Goal: Task Accomplishment & Management: Manage account settings

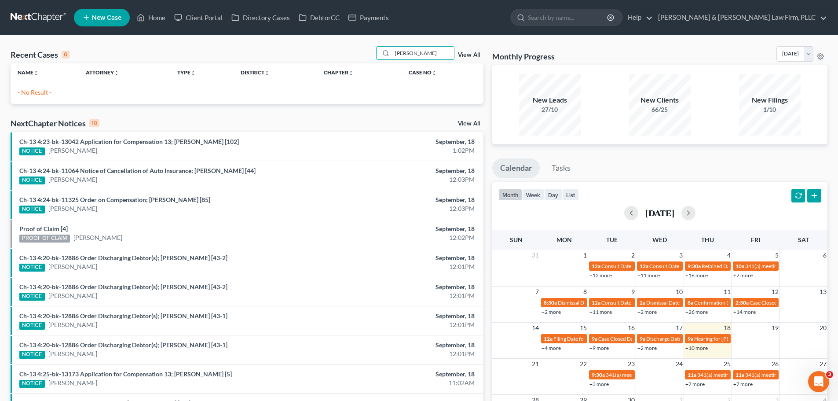
drag, startPoint x: 428, startPoint y: 52, endPoint x: 331, endPoint y: 55, distance: 96.8
click at [337, 53] on div "Recent Cases 0 [PERSON_NAME] View All" at bounding box center [247, 54] width 473 height 17
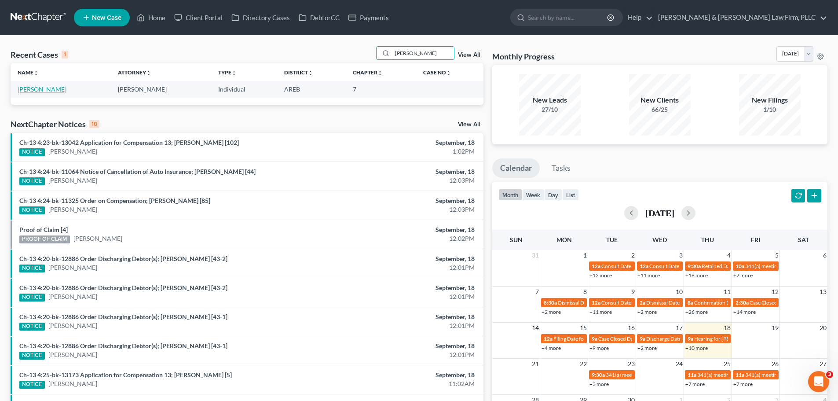
type input "[PERSON_NAME]"
click at [56, 92] on link "[PERSON_NAME]" at bounding box center [42, 88] width 49 height 7
select select "2"
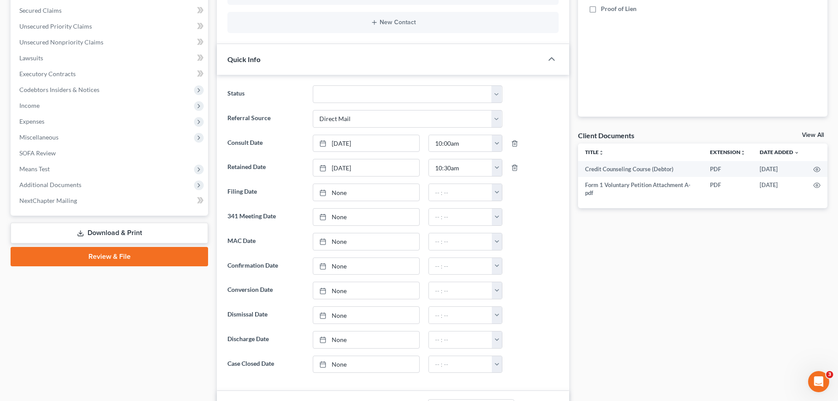
scroll to position [220, 0]
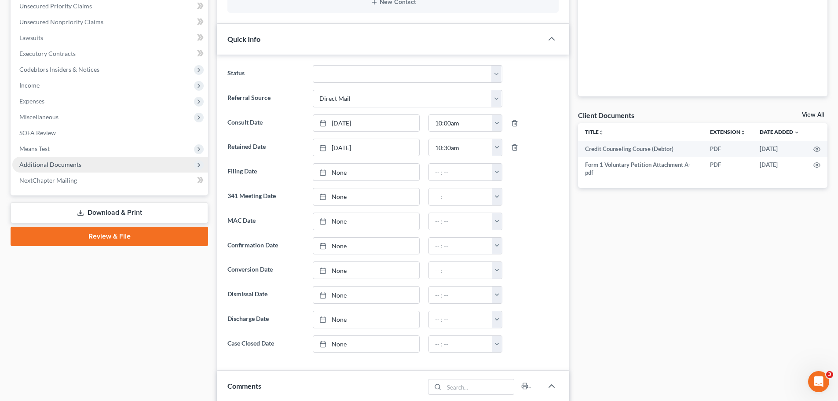
click at [125, 169] on span "Additional Documents" at bounding box center [110, 165] width 196 height 16
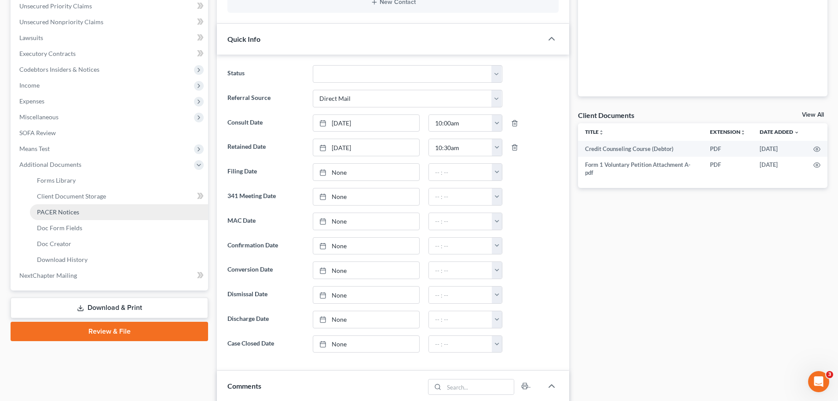
click at [88, 212] on link "PACER Notices" at bounding box center [119, 212] width 178 height 16
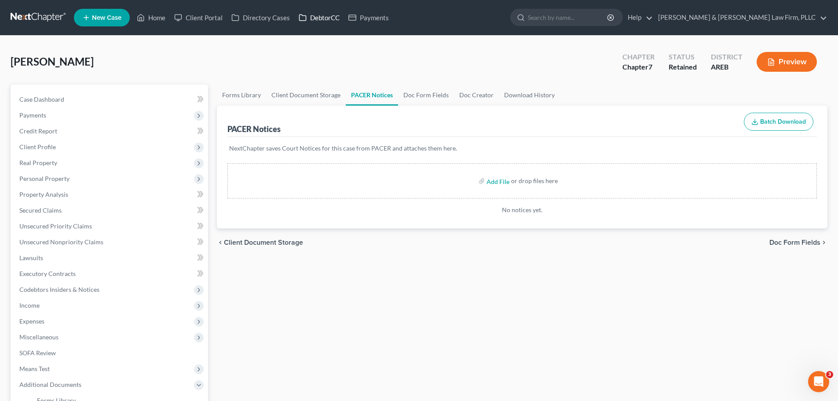
drag, startPoint x: 325, startPoint y: 15, endPoint x: 314, endPoint y: 15, distance: 10.6
click at [325, 15] on link "DebtorCC" at bounding box center [319, 18] width 50 height 16
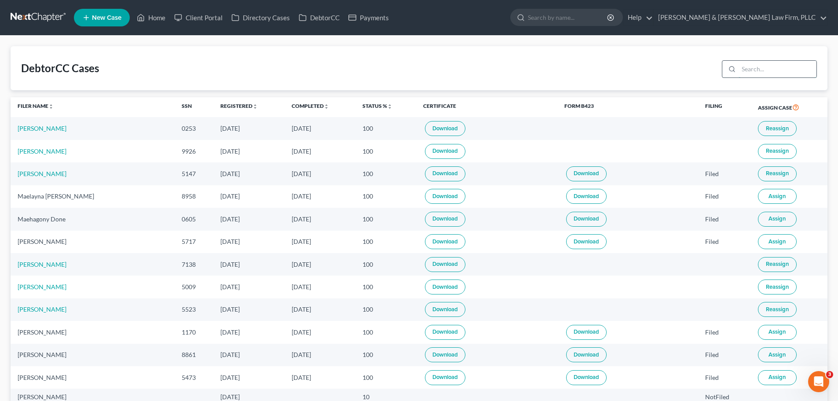
click at [765, 74] on input "search" at bounding box center [778, 69] width 78 height 17
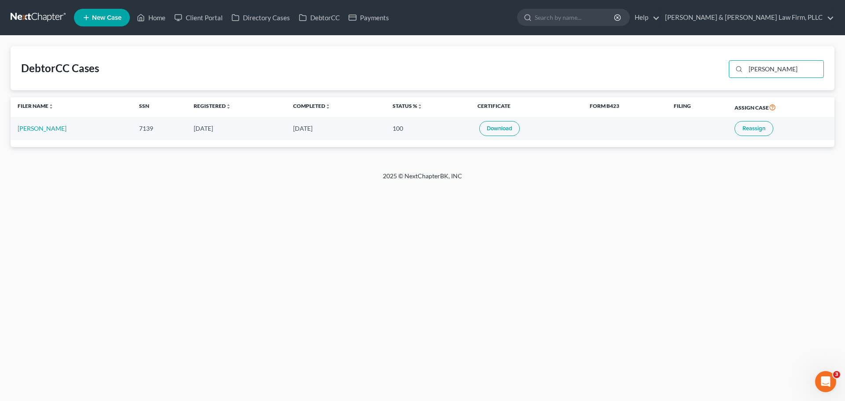
type input "[PERSON_NAME]"
click at [155, 16] on link "Home" at bounding box center [150, 18] width 37 height 16
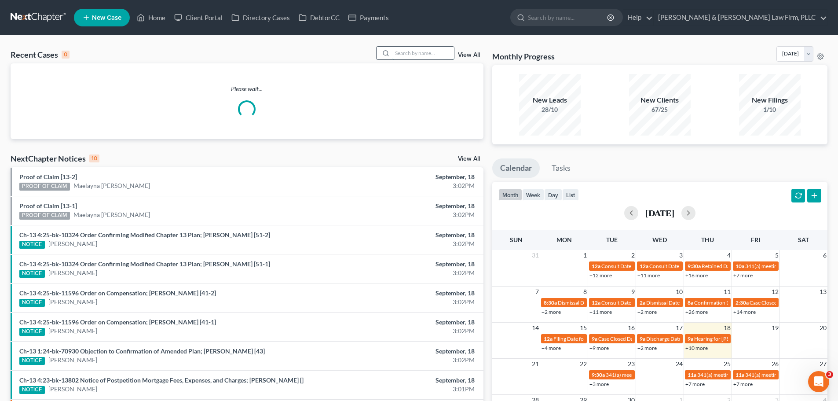
click at [428, 51] on input "search" at bounding box center [423, 53] width 62 height 13
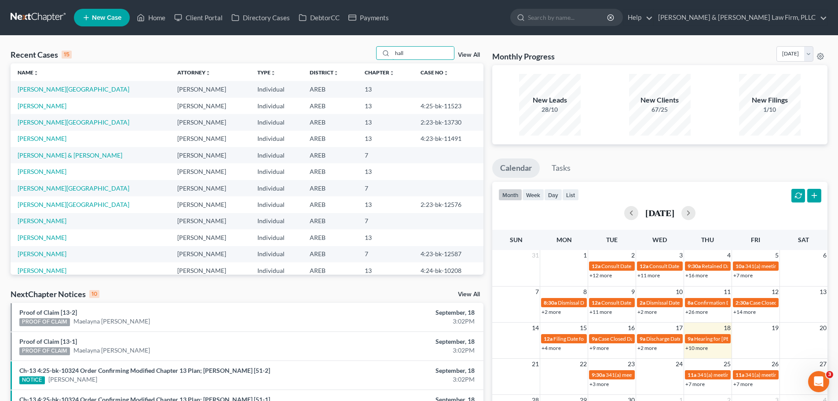
type input "hall"
click at [57, 122] on td "[PERSON_NAME][GEOGRAPHIC_DATA]" at bounding box center [91, 122] width 160 height 16
click at [53, 121] on link "[PERSON_NAME][GEOGRAPHIC_DATA]" at bounding box center [74, 121] width 112 height 7
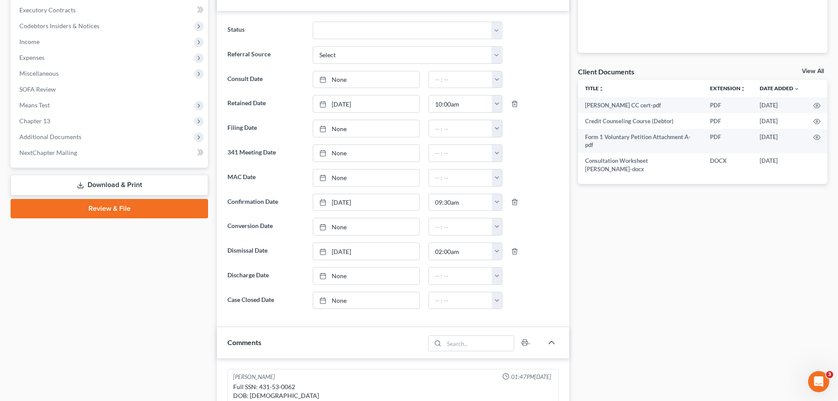
scroll to position [264, 0]
click at [75, 138] on span "Additional Documents" at bounding box center [50, 135] width 62 height 7
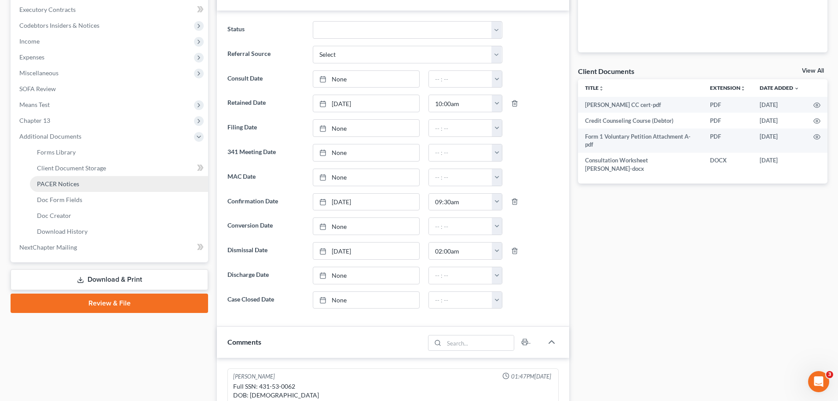
click at [82, 186] on link "PACER Notices" at bounding box center [119, 184] width 178 height 16
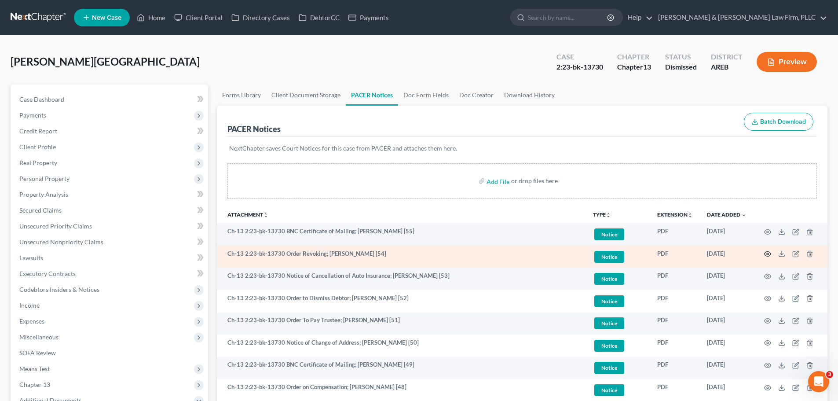
click at [768, 253] on icon "button" at bounding box center [767, 253] width 7 height 7
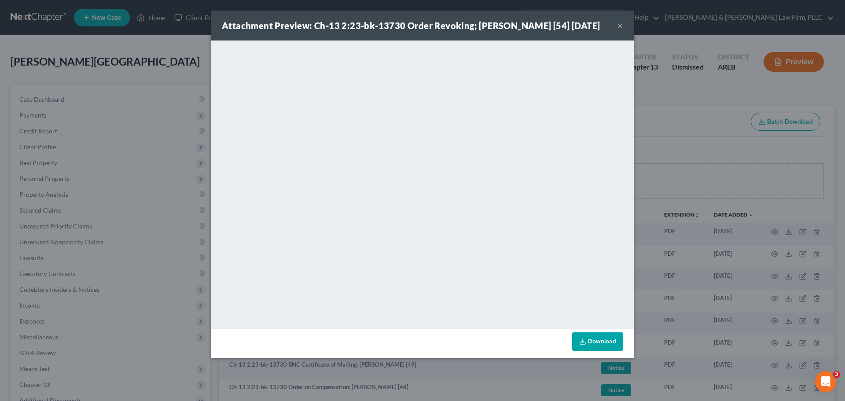
drag, startPoint x: 619, startPoint y: 27, endPoint x: 268, endPoint y: 33, distance: 351.5
click at [619, 27] on button "×" at bounding box center [620, 25] width 6 height 11
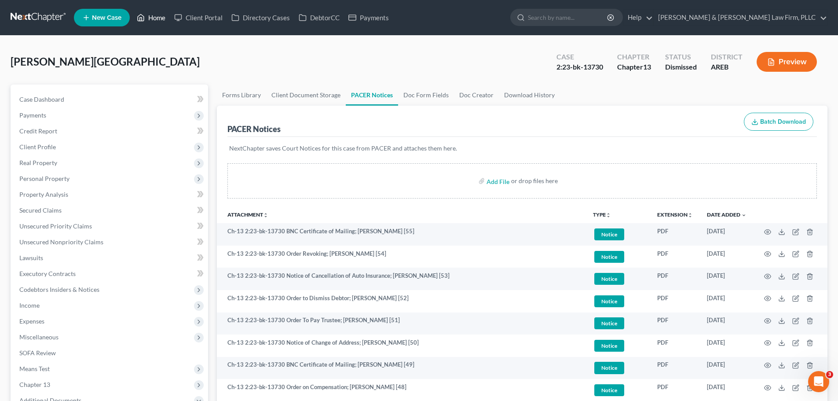
drag, startPoint x: 165, startPoint y: 20, endPoint x: 460, endPoint y: 59, distance: 296.9
click at [165, 20] on link "Home" at bounding box center [150, 18] width 37 height 16
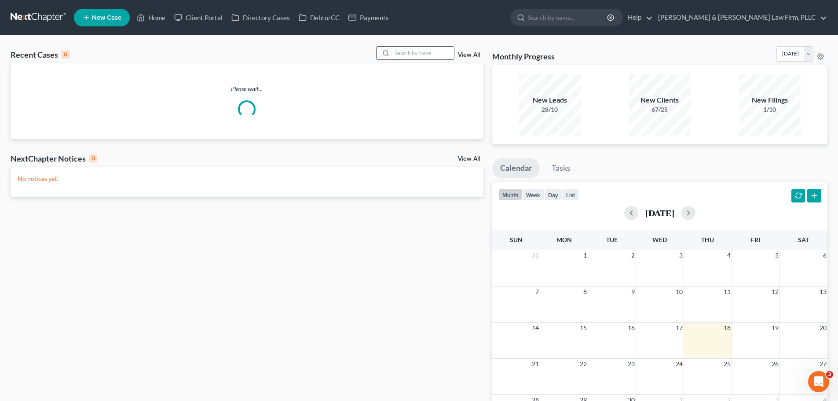
click at [408, 51] on input "search" at bounding box center [423, 53] width 62 height 13
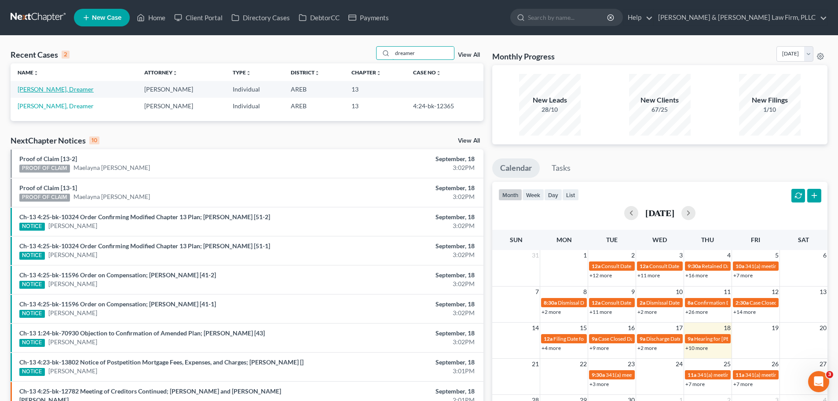
type input "dreamer"
click at [49, 91] on link "[PERSON_NAME], Dreamer" at bounding box center [56, 88] width 76 height 7
select select "1"
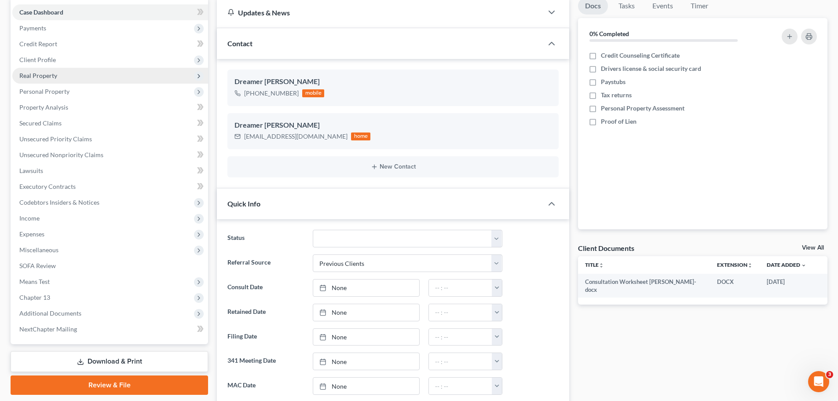
scroll to position [88, 0]
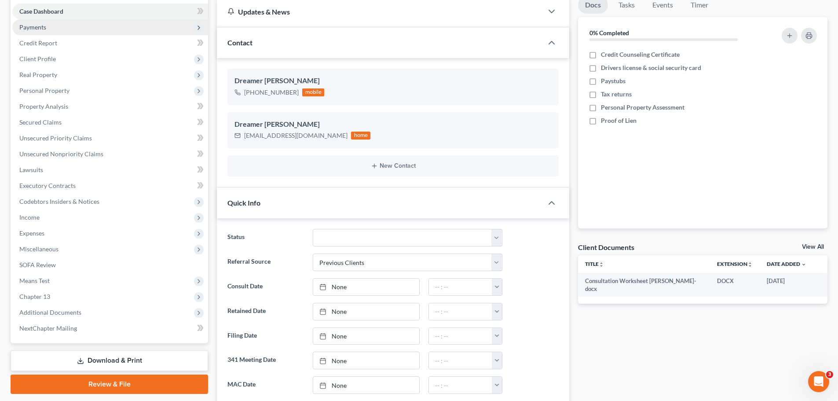
click at [48, 25] on span "Payments" at bounding box center [110, 27] width 196 height 16
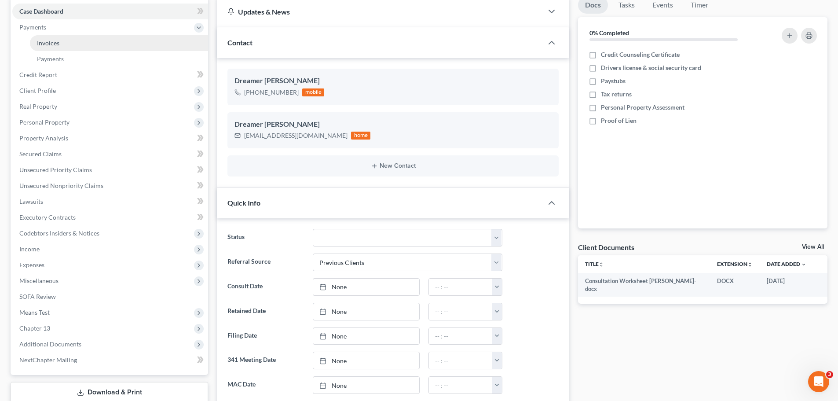
click at [62, 43] on link "Invoices" at bounding box center [119, 43] width 178 height 16
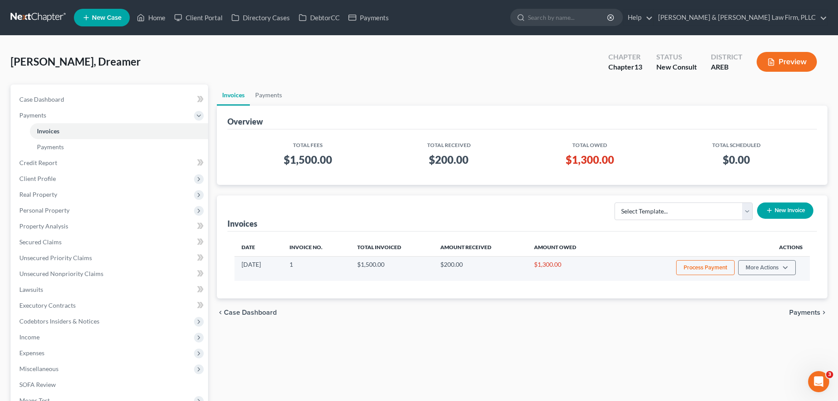
click at [688, 270] on button "Process Payment" at bounding box center [705, 267] width 58 height 15
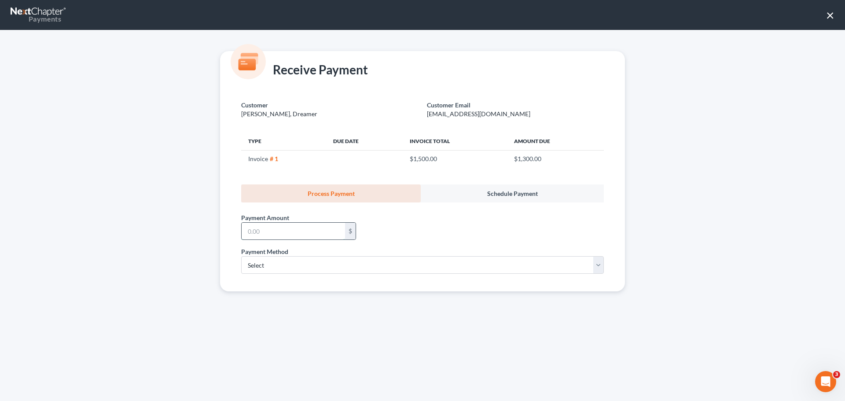
click at [265, 237] on input "text" at bounding box center [292, 231] width 103 height 17
type input "200.00"
drag, startPoint x: 274, startPoint y: 267, endPoint x: 260, endPoint y: 270, distance: 14.8
click at [274, 268] on select "Select ACH Credit Card" at bounding box center [422, 265] width 362 height 18
select select "1"
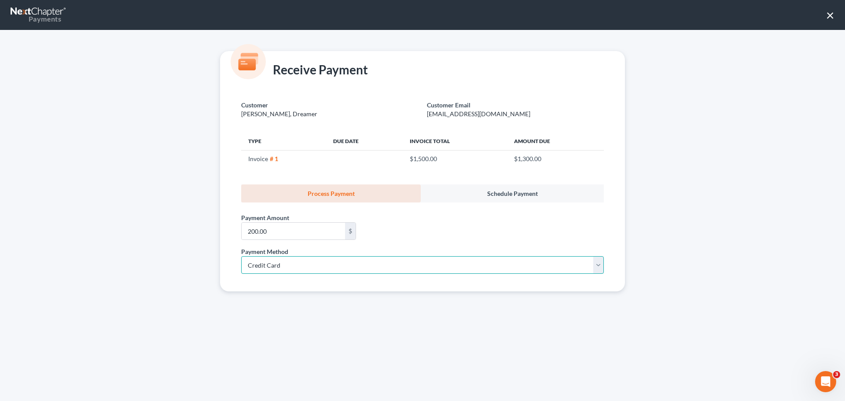
click at [241, 256] on select "Select ACH Credit Card" at bounding box center [422, 265] width 362 height 18
select select "2"
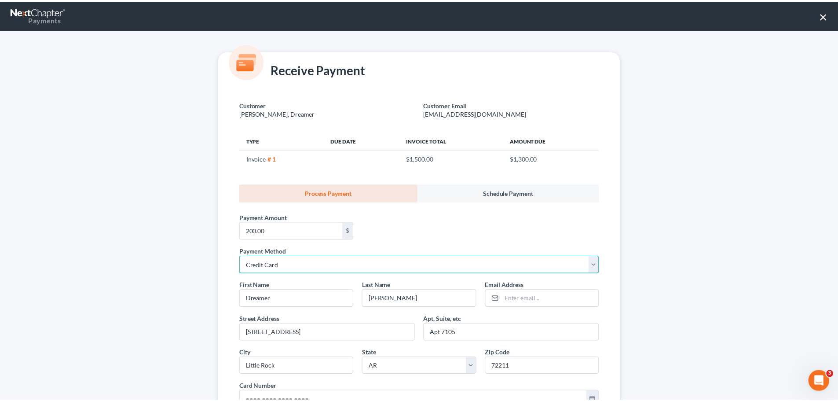
scroll to position [132, 0]
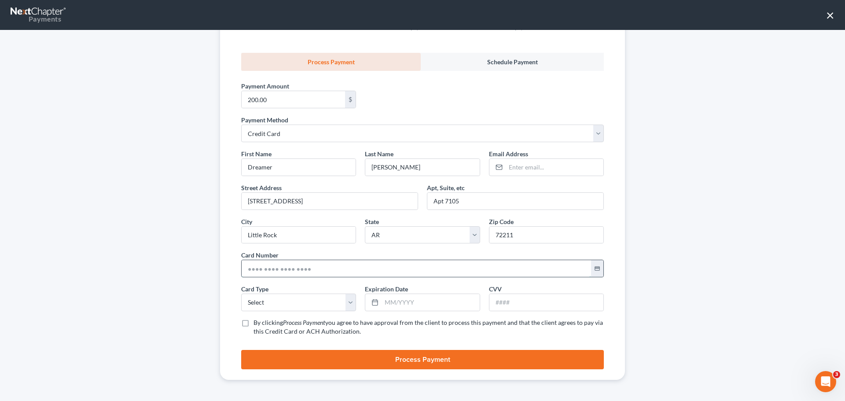
click at [266, 265] on input "text" at bounding box center [415, 268] width 349 height 17
click at [826, 18] on button "×" at bounding box center [830, 15] width 8 height 14
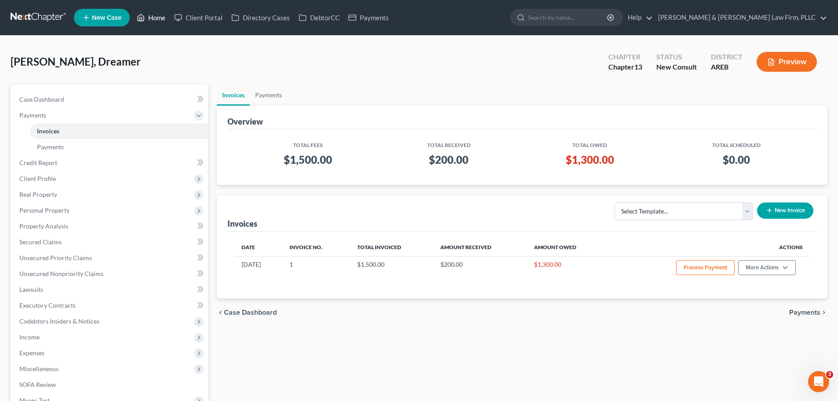
click at [150, 18] on link "Home" at bounding box center [150, 18] width 37 height 16
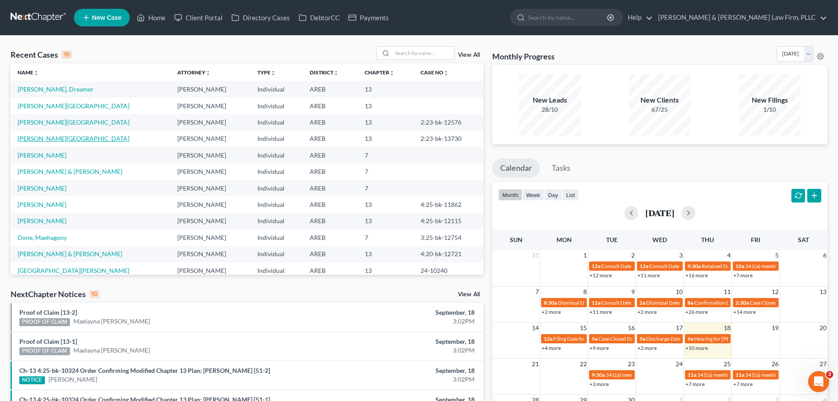
click at [40, 137] on link "[PERSON_NAME][GEOGRAPHIC_DATA]" at bounding box center [74, 138] width 112 height 7
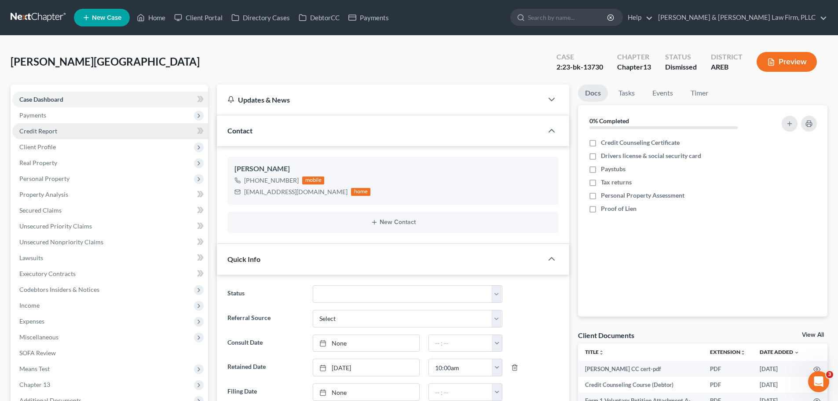
click at [187, 123] on link "Credit Report" at bounding box center [110, 131] width 196 height 16
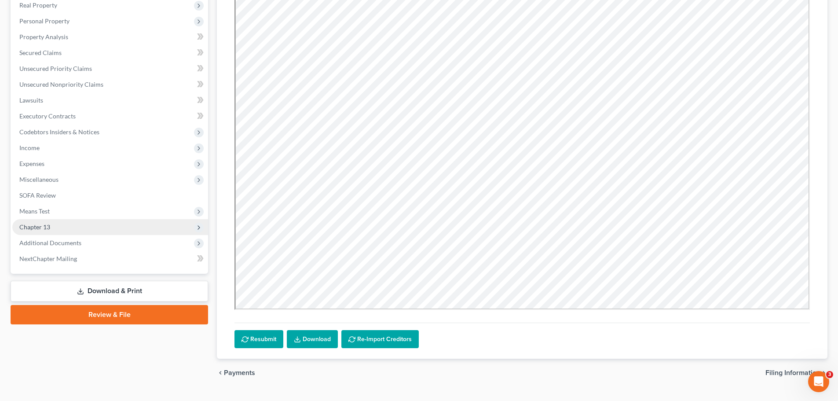
scroll to position [177, 0]
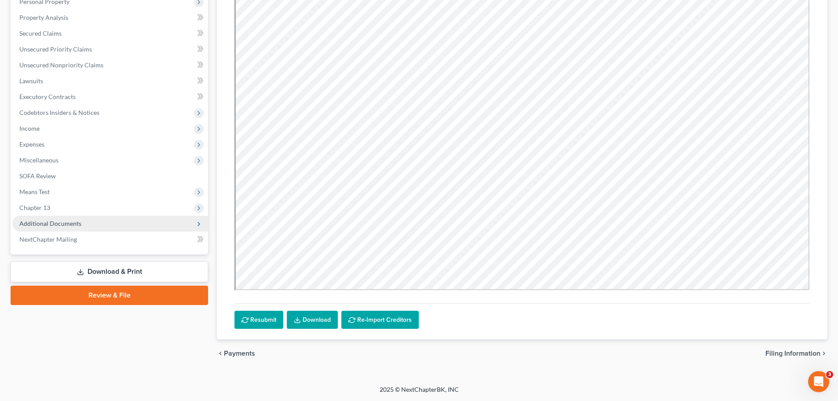
click at [99, 220] on span "Additional Documents" at bounding box center [110, 224] width 196 height 16
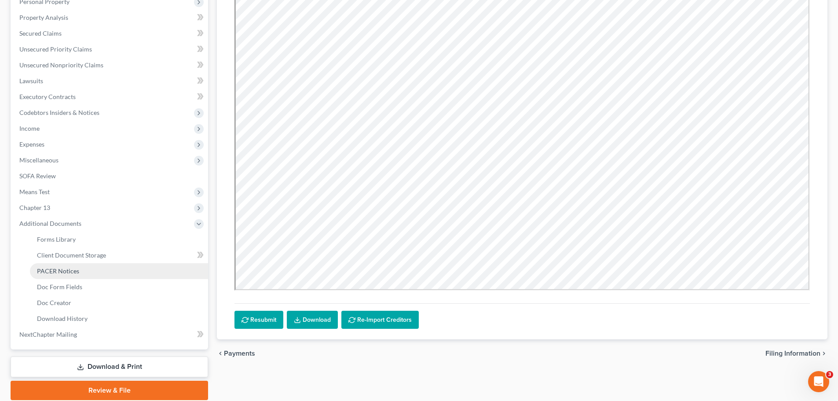
click at [76, 267] on span "PACER Notices" at bounding box center [58, 270] width 42 height 7
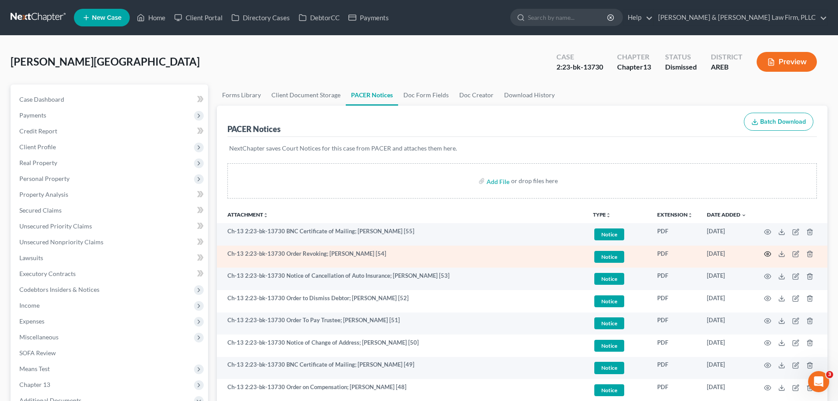
click at [768, 254] on icon "button" at bounding box center [767, 253] width 7 height 7
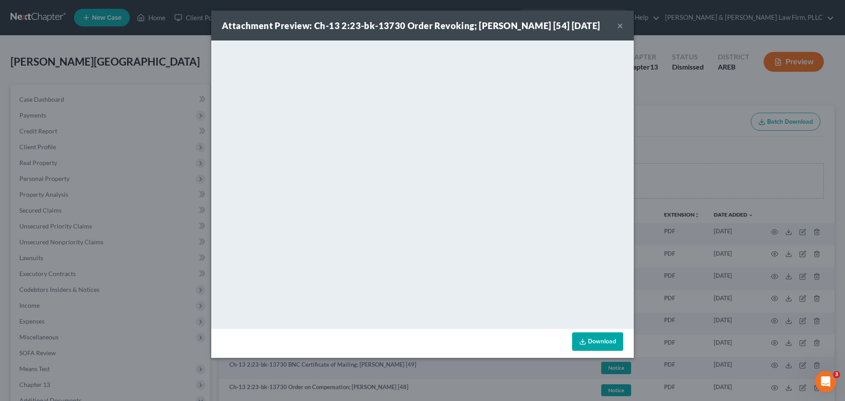
click at [620, 24] on button "×" at bounding box center [620, 25] width 6 height 11
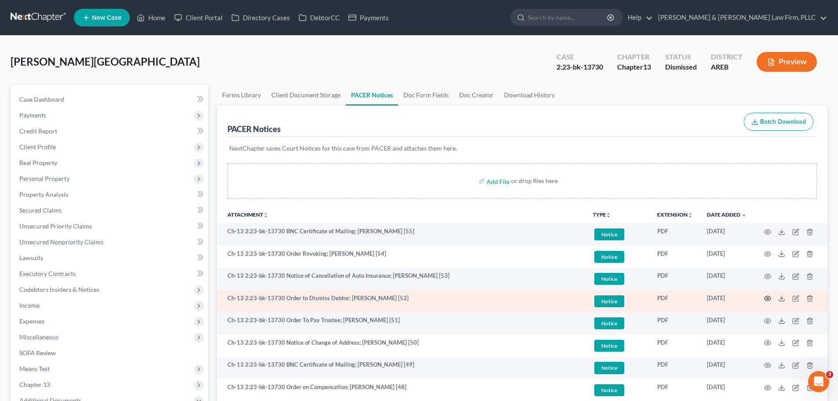
click at [766, 300] on icon "button" at bounding box center [767, 298] width 7 height 5
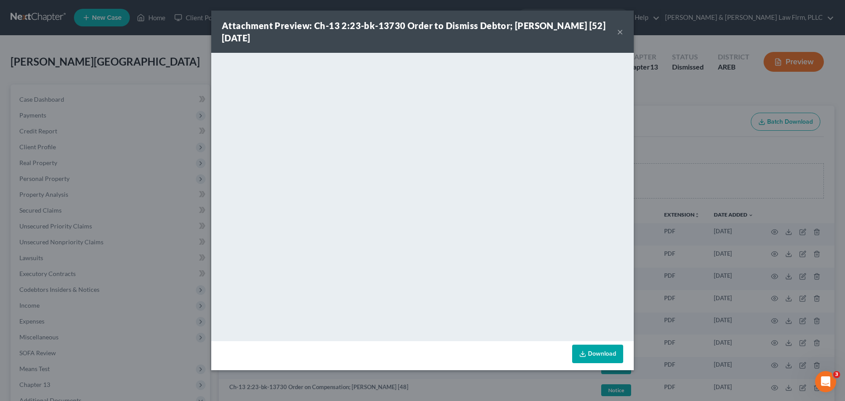
click at [616, 32] on div "Attachment Preview: Ch-13 2:23-bk-13730 Order to Dismiss Debtor; [PERSON_NAME] …" at bounding box center [419, 31] width 395 height 25
click at [621, 29] on button "×" at bounding box center [620, 31] width 6 height 11
